Goal: Task Accomplishment & Management: Complete application form

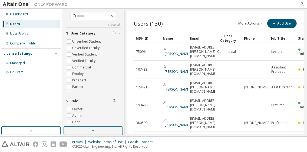
click at [253, 23] on button "More Actions" at bounding box center [251, 23] width 26 height 9
click at [256, 33] on div "Import From CSV" at bounding box center [255, 33] width 34 height 8
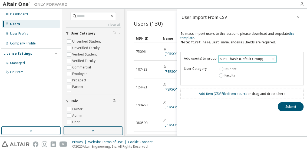
click at [250, 61] on div "6081 - basic (Default Group)" at bounding box center [241, 59] width 45 height 6
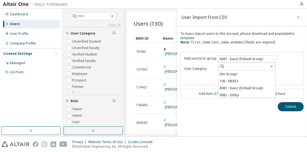
click at [288, 49] on div "To mass import users to this account, please download and populate this templat…" at bounding box center [241, 40] width 123 height 17
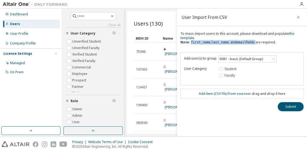
drag, startPoint x: 191, startPoint y: 42, endPoint x: 252, endPoint y: 42, distance: 60.8
click at [252, 42] on div "To mass import users to this account, please download and populate this templat…" at bounding box center [241, 40] width 123 height 17
click at [215, 94] on link "Add item ( CSV File ) from source" at bounding box center [223, 94] width 49 height 5
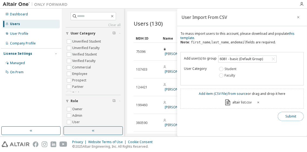
click at [285, 118] on button "Submit" at bounding box center [291, 116] width 26 height 9
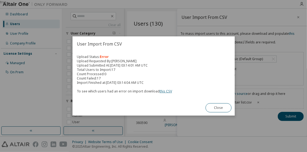
click at [168, 91] on link "this CSV" at bounding box center [166, 91] width 12 height 5
click at [213, 109] on button "Close" at bounding box center [218, 108] width 26 height 9
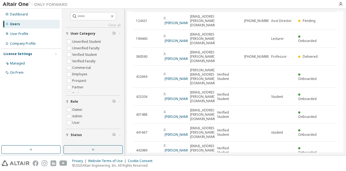
scroll to position [46, 0]
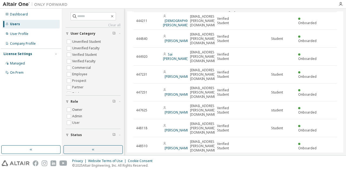
scroll to position [0, 0]
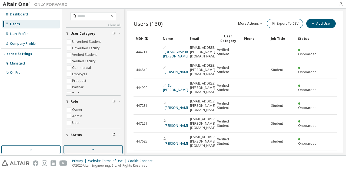
click at [259, 23] on span "button" at bounding box center [261, 23] width 4 height 4
click at [211, 20] on div "Users (130) More Actions Import From CSV Export To CSV Add User" at bounding box center [235, 23] width 203 height 11
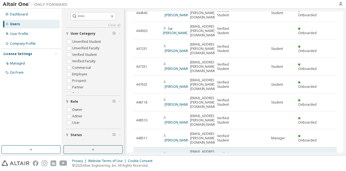
scroll to position [59, 0]
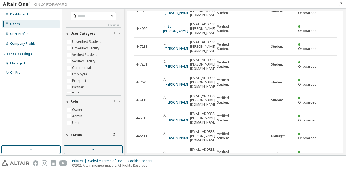
click at [307, 152] on icon "button" at bounding box center [323, 169] width 6 height 6
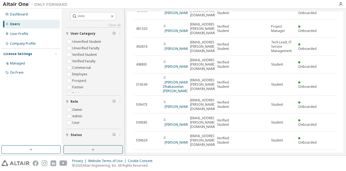
click at [307, 152] on icon "button" at bounding box center [323, 173] width 6 height 6
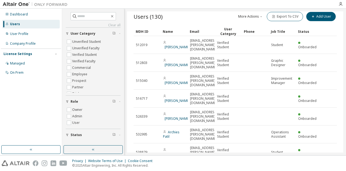
scroll to position [50, 0]
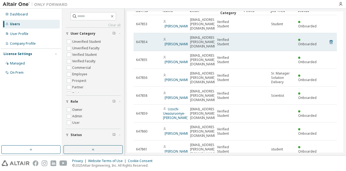
scroll to position [0, 0]
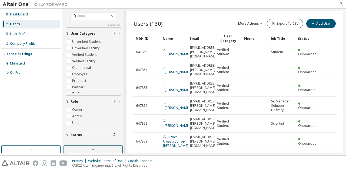
click at [251, 23] on button "More Actions" at bounding box center [251, 23] width 26 height 9
click at [247, 33] on div "Import From CSV" at bounding box center [256, 33] width 34 height 8
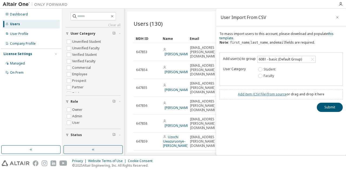
click at [260, 93] on link "Add item ( CSV File ) from source" at bounding box center [262, 94] width 49 height 5
click at [307, 118] on button "Submit" at bounding box center [330, 116] width 26 height 9
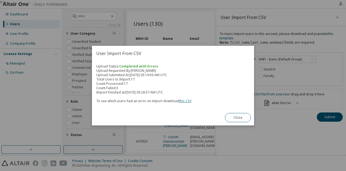
click at [184, 101] on link "this CSV" at bounding box center [185, 100] width 12 height 5
click at [240, 120] on button "Close" at bounding box center [238, 117] width 26 height 9
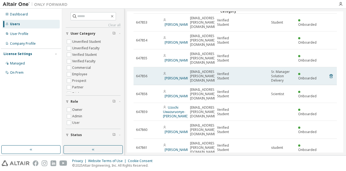
scroll to position [63, 0]
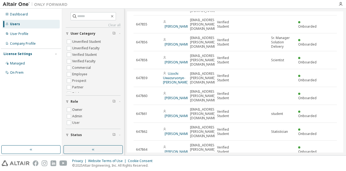
click at [307, 152] on icon "button" at bounding box center [331, 164] width 3 height 3
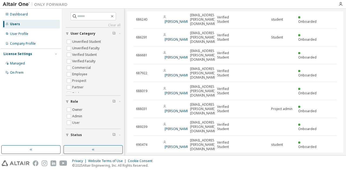
scroll to position [17, 0]
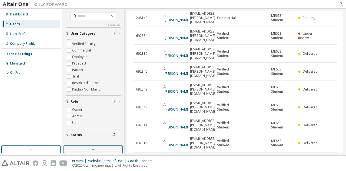
scroll to position [52, 0]
type input "**"
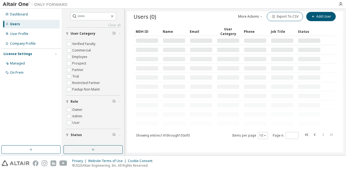
scroll to position [0, 0]
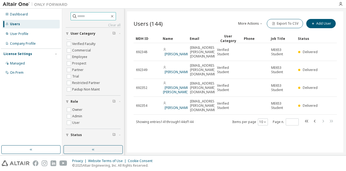
click at [80, 16] on input "text" at bounding box center [93, 16] width 32 height 5
type input "*****"
type input "*"
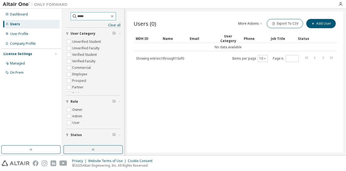
click at [85, 15] on input "*****" at bounding box center [93, 16] width 32 height 5
click at [21, 24] on div "Users" at bounding box center [31, 24] width 58 height 9
click at [307, 22] on button "Add User" at bounding box center [320, 23] width 29 height 9
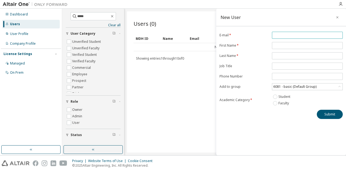
click at [275, 34] on input "email" at bounding box center [307, 35] width 68 height 4
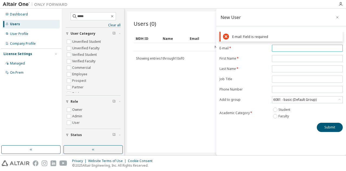
paste input "**********"
type input "**********"
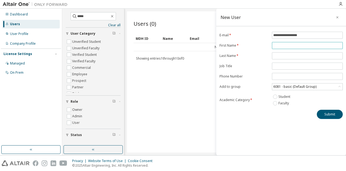
click at [279, 59] on form "**********" at bounding box center [281, 69] width 123 height 75
type input "*****"
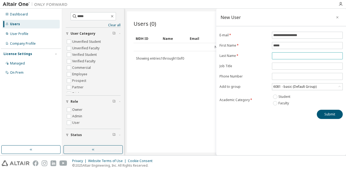
click at [280, 55] on input "text" at bounding box center [307, 56] width 68 height 4
type input "*****"
click at [307, 87] on div "6081 - basic (Default Group)" at bounding box center [307, 86] width 70 height 6
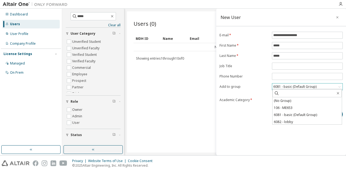
scroll to position [1, 0]
click at [301, 107] on li "106 - ME653" at bounding box center [307, 106] width 69 height 7
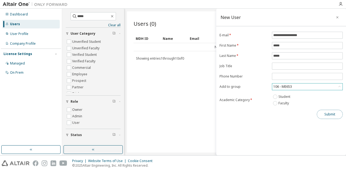
click at [307, 114] on button "Submit" at bounding box center [330, 114] width 26 height 9
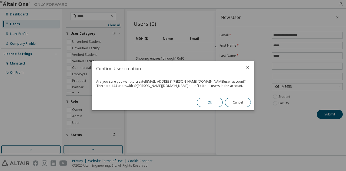
click at [201, 103] on button "Ok" at bounding box center [210, 102] width 26 height 9
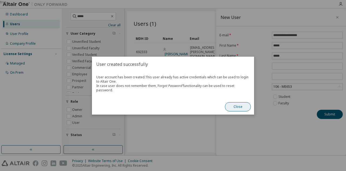
click at [238, 107] on button "Close" at bounding box center [238, 106] width 26 height 9
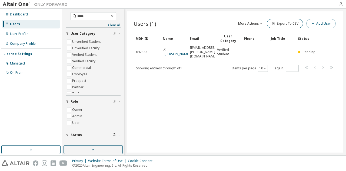
click at [307, 26] on button "Add User" at bounding box center [320, 23] width 29 height 9
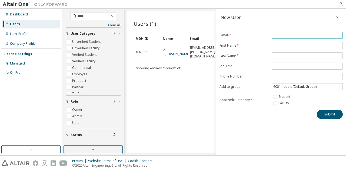
click at [280, 35] on input "email" at bounding box center [307, 35] width 68 height 4
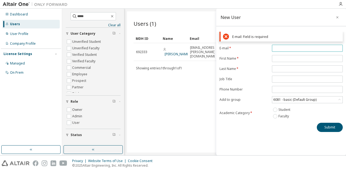
paste input "**********"
type input "**********"
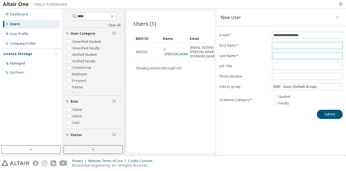
click at [278, 58] on form "**********" at bounding box center [281, 69] width 123 height 75
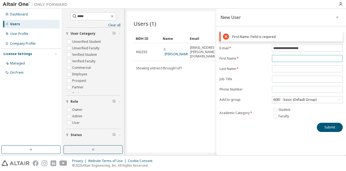
paste input "****"
type input "****"
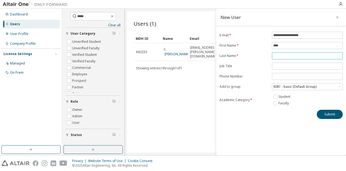
click at [281, 56] on input "text" at bounding box center [307, 56] width 68 height 4
paste input "******"
type input "******"
click at [286, 85] on div "6081 - basic (Default Group)" at bounding box center [295, 87] width 45 height 6
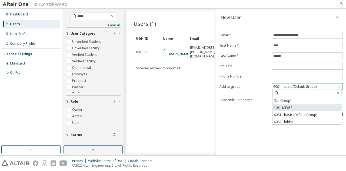
click at [284, 108] on li "106 - ME653" at bounding box center [307, 107] width 69 height 7
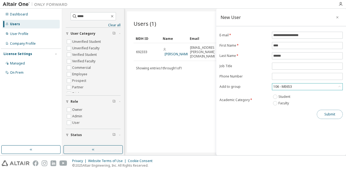
click at [307, 113] on button "Submit" at bounding box center [330, 114] width 26 height 9
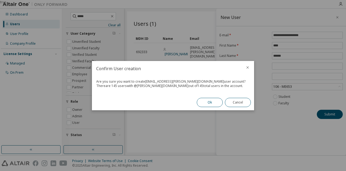
click at [207, 99] on button "Ok" at bounding box center [210, 102] width 26 height 9
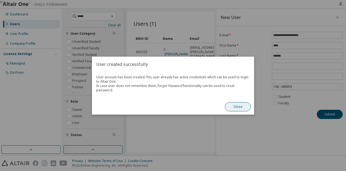
click at [232, 107] on button "Close" at bounding box center [238, 106] width 26 height 9
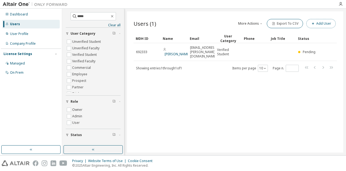
click at [307, 26] on button "Add User" at bounding box center [320, 23] width 29 height 9
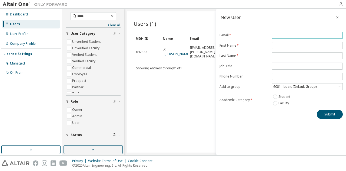
drag, startPoint x: 280, startPoint y: 35, endPoint x: 273, endPoint y: 35, distance: 7.1
click at [280, 35] on input "email" at bounding box center [307, 35] width 68 height 4
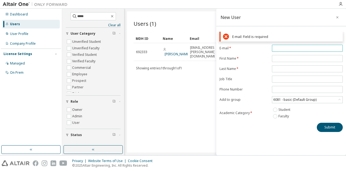
paste input "**********"
type input "**********"
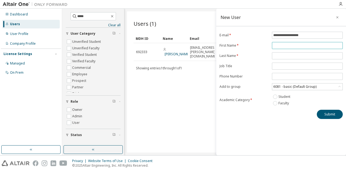
drag, startPoint x: 279, startPoint y: 60, endPoint x: 274, endPoint y: 64, distance: 6.5
click at [279, 60] on form "**********" at bounding box center [281, 69] width 123 height 75
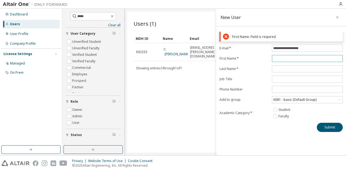
paste input "*******"
type input "*******"
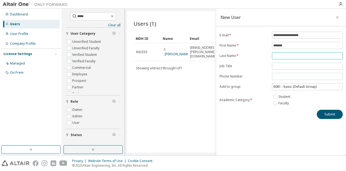
click at [300, 57] on input "text" at bounding box center [307, 56] width 68 height 4
paste input "******"
type input "******"
click at [290, 85] on div "6081 - basic (Default Group)" at bounding box center [295, 87] width 45 height 6
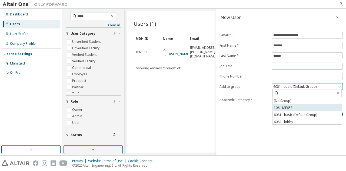
click at [289, 106] on li "106 - ME653" at bounding box center [307, 107] width 69 height 7
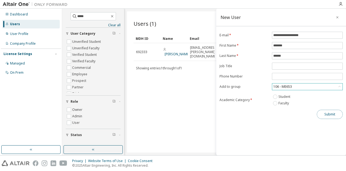
click at [307, 114] on button "Submit" at bounding box center [330, 114] width 26 height 9
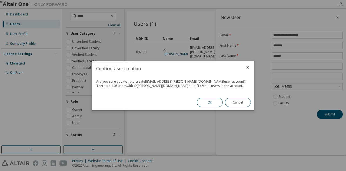
click at [213, 103] on button "Ok" at bounding box center [210, 102] width 26 height 9
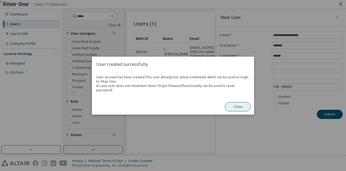
click at [240, 105] on button "Close" at bounding box center [238, 106] width 26 height 9
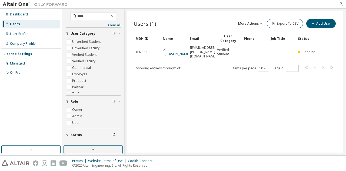
click at [172, 94] on div "Users (1) More Actions Import From CSV Export To CSV Add User Clear Load Save S…" at bounding box center [235, 81] width 216 height 141
click at [105, 16] on input "*****" at bounding box center [93, 16] width 32 height 5
drag, startPoint x: 87, startPoint y: 17, endPoint x: 70, endPoint y: 15, distance: 16.4
click at [71, 15] on span "*****" at bounding box center [93, 16] width 45 height 8
type input "*******"
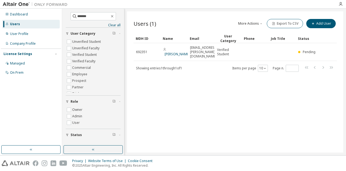
click at [307, 1] on div at bounding box center [340, 4] width 11 height 8
click at [307, 3] on icon "button" at bounding box center [341, 4] width 4 height 4
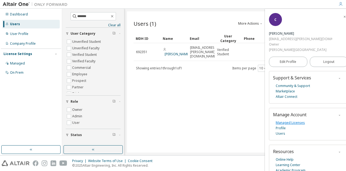
click at [294, 120] on link "Managed Licenses" at bounding box center [290, 122] width 29 height 5
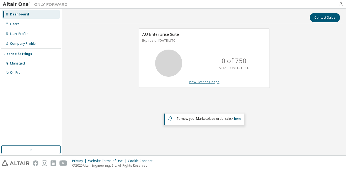
click at [192, 82] on link "View License Usage" at bounding box center [204, 81] width 31 height 5
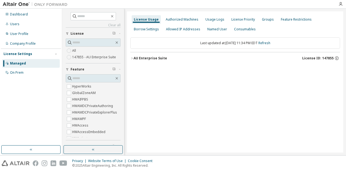
click at [202, 103] on div "License Usage Authorized Machines Usage Logs License Priority Groups Feature Re…" at bounding box center [235, 81] width 216 height 141
click at [181, 21] on div "Authorized Machines" at bounding box center [182, 19] width 33 height 4
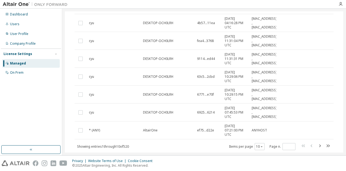
scroll to position [132, 0]
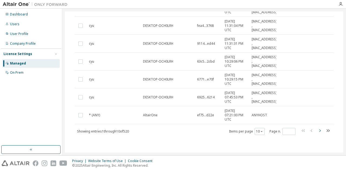
click at [317, 133] on icon "button" at bounding box center [320, 130] width 6 height 6
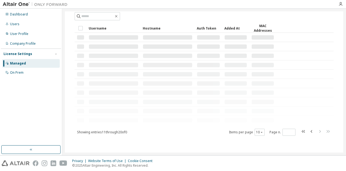
scroll to position [124, 0]
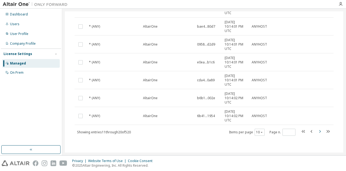
click at [318, 131] on icon "button" at bounding box center [320, 131] width 6 height 6
type input "*"
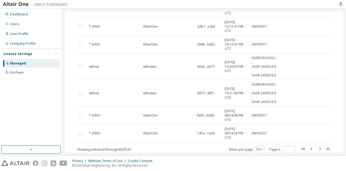
click at [318, 131] on tr "* (ANY) AltairOne 145a...1ee8 2024-03-07 08:54:58 PM UTC ANYHOST" at bounding box center [204, 133] width 259 height 18
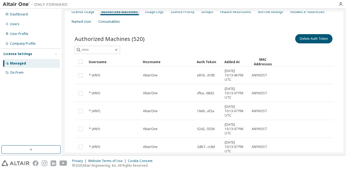
scroll to position [0, 0]
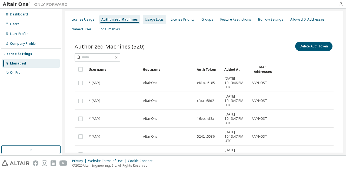
click at [150, 20] on div "Usage Logs" at bounding box center [154, 19] width 19 height 4
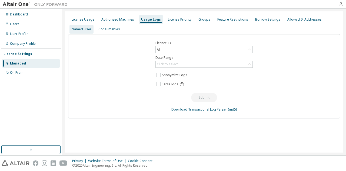
click at [85, 31] on div "Named User" at bounding box center [82, 29] width 20 height 4
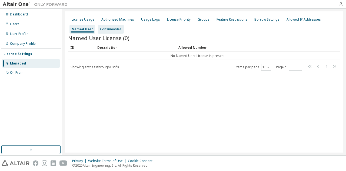
click at [103, 31] on div "Consumables" at bounding box center [111, 29] width 22 height 4
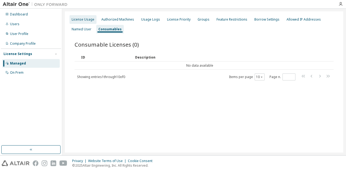
click at [82, 20] on div "License Usage" at bounding box center [83, 19] width 23 height 4
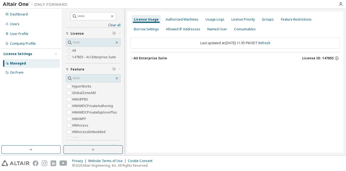
click at [134, 58] on div "AU Enterprise Suite" at bounding box center [151, 58] width 34 height 4
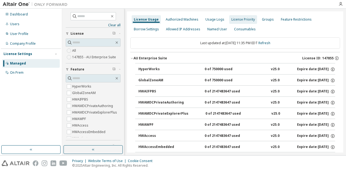
click at [185, 24] on div "Authorized Machines" at bounding box center [182, 19] width 37 height 9
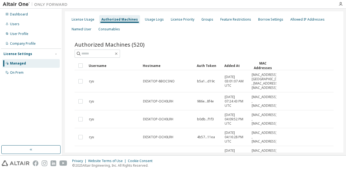
click at [245, 41] on div "Authorized Machines (520)" at bounding box center [204, 45] width 259 height 8
click at [24, 70] on div "On Prem" at bounding box center [31, 72] width 58 height 9
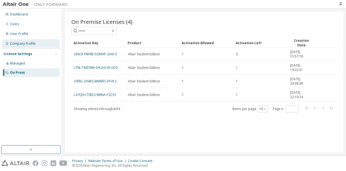
click at [21, 43] on div "Company Profile" at bounding box center [23, 43] width 26 height 4
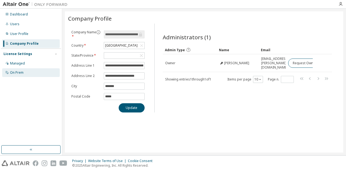
click at [15, 75] on div "On Prem" at bounding box center [31, 72] width 58 height 9
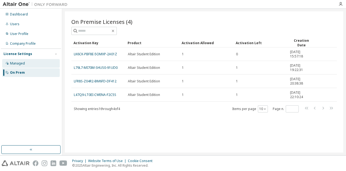
click at [22, 64] on div "Managed" at bounding box center [17, 63] width 15 height 4
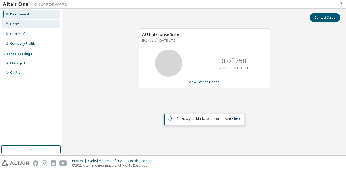
click at [12, 25] on div "Users" at bounding box center [14, 24] width 9 height 4
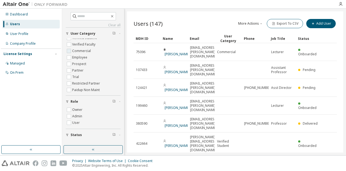
scroll to position [17, 0]
click at [67, 134] on icon "button" at bounding box center [67, 134] width 3 height 3
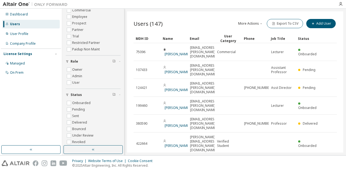
scroll to position [45, 0]
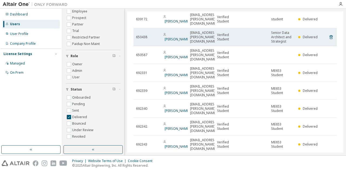
scroll to position [55, 0]
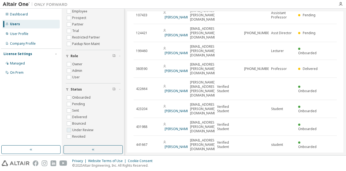
scroll to position [46, 0]
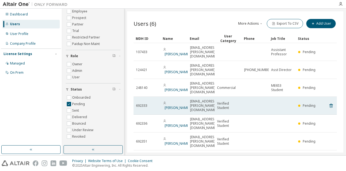
click at [179, 101] on span "[PERSON_NAME]" at bounding box center [176, 105] width 27 height 9
click at [269, 97] on td at bounding box center [282, 106] width 27 height 18
click at [138, 103] on span "692333" at bounding box center [141, 105] width 11 height 4
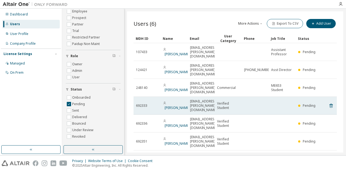
drag, startPoint x: 138, startPoint y: 90, endPoint x: 231, endPoint y: 86, distance: 93.1
click at [231, 101] on span "Verified Student" at bounding box center [228, 105] width 22 height 9
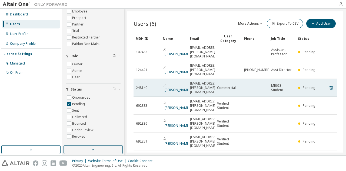
click at [225, 85] on span "Commercial" at bounding box center [226, 87] width 19 height 4
click at [139, 79] on td "248140" at bounding box center [147, 88] width 27 height 18
click at [140, 85] on span "248140" at bounding box center [141, 87] width 11 height 4
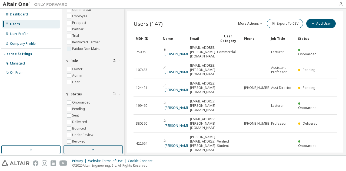
scroll to position [45, 0]
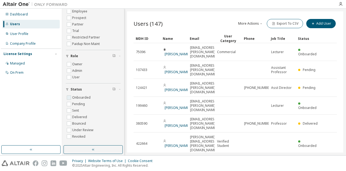
click at [89, 98] on label "Onboarded" at bounding box center [81, 97] width 19 height 6
